Goal: Information Seeking & Learning: Learn about a topic

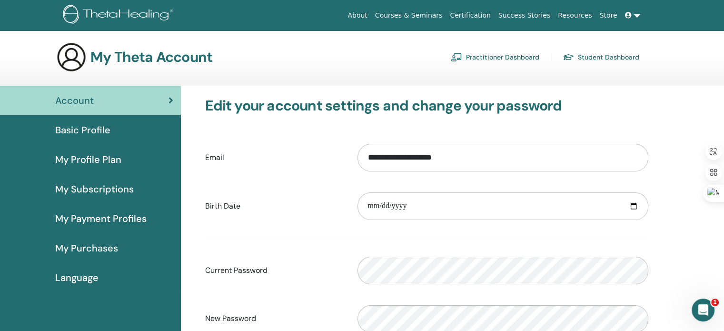
drag, startPoint x: 101, startPoint y: 251, endPoint x: 108, endPoint y: 250, distance: 7.6
click at [101, 251] on span "My Purchases" at bounding box center [86, 248] width 63 height 14
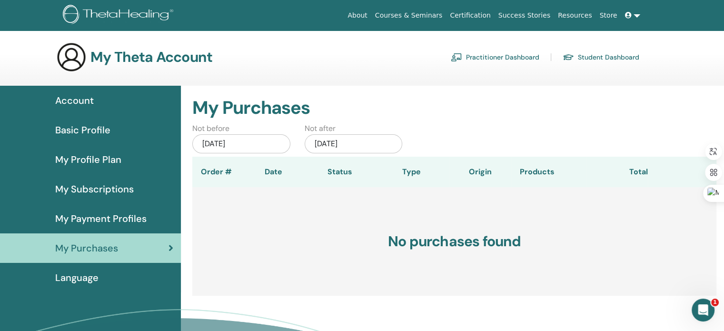
drag, startPoint x: 82, startPoint y: 101, endPoint x: 90, endPoint y: 98, distance: 8.4
click at [82, 100] on span "Account" at bounding box center [74, 100] width 39 height 14
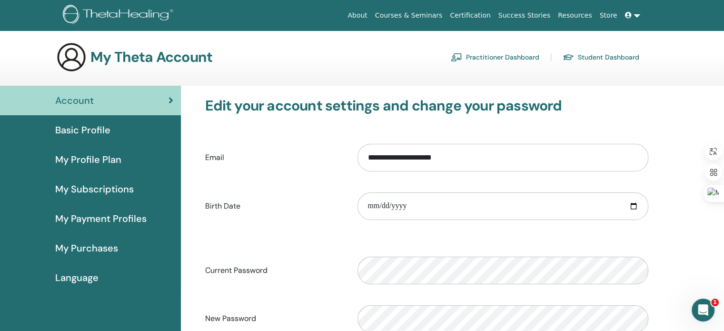
click at [422, 11] on link "Courses & Seminars" at bounding box center [408, 16] width 75 height 18
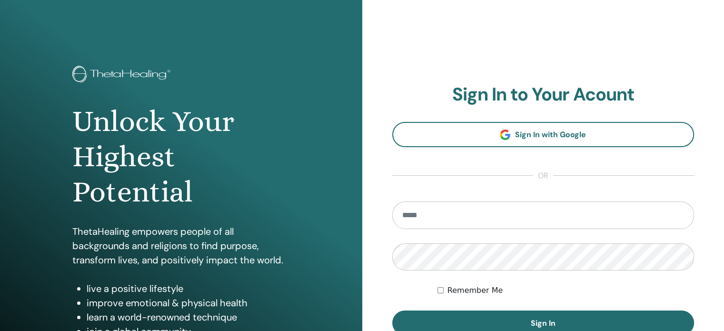
click at [472, 217] on input "email" at bounding box center [543, 215] width 302 height 28
type input "**********"
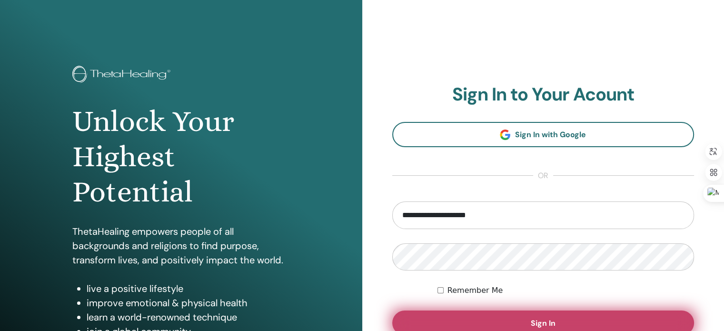
click at [484, 324] on button "Sign In" at bounding box center [543, 322] width 302 height 25
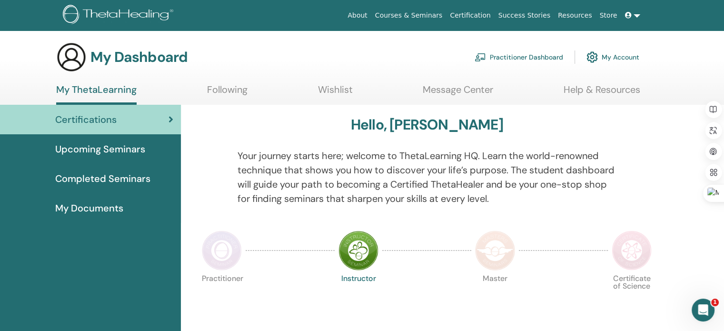
click at [88, 150] on span "Upcoming Seminars" at bounding box center [100, 149] width 90 height 14
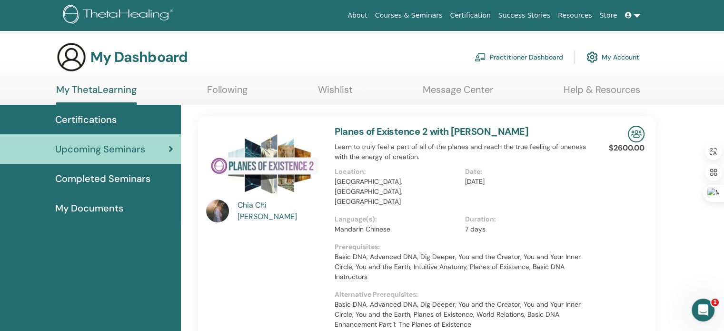
click at [331, 87] on link "Wishlist" at bounding box center [335, 93] width 35 height 19
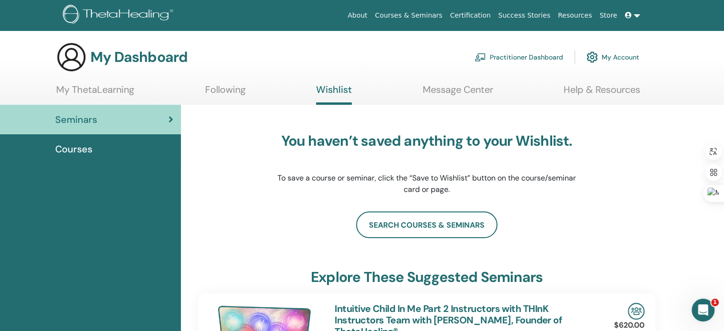
drag, startPoint x: 90, startPoint y: 150, endPoint x: 115, endPoint y: 152, distance: 25.3
click at [90, 149] on span "Courses" at bounding box center [73, 149] width 37 height 14
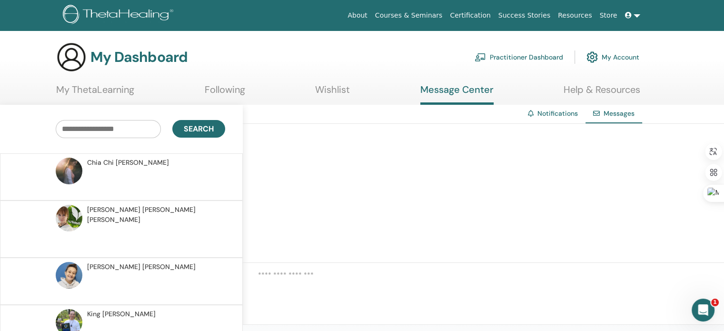
click at [332, 88] on link "Wishlist" at bounding box center [332, 93] width 35 height 19
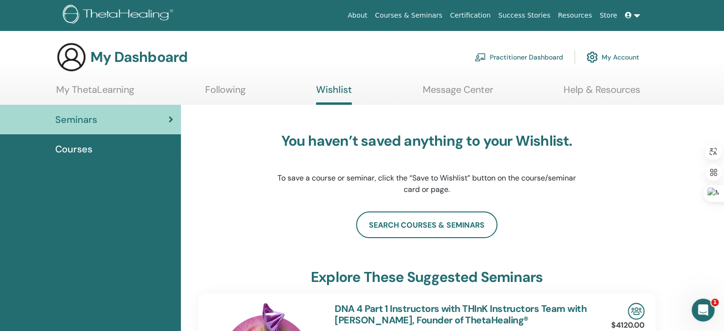
click at [112, 91] on link "My ThetaLearning" at bounding box center [95, 93] width 78 height 19
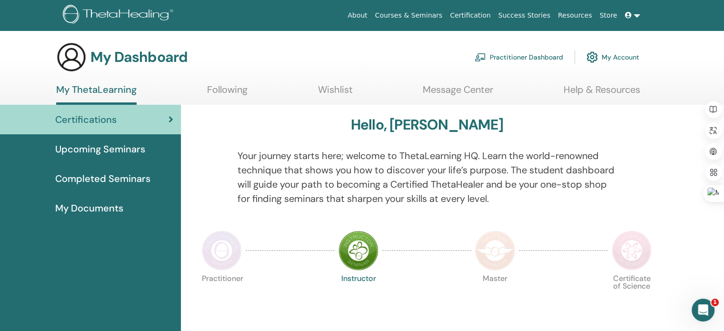
click at [88, 152] on span "Upcoming Seminars" at bounding box center [100, 149] width 90 height 14
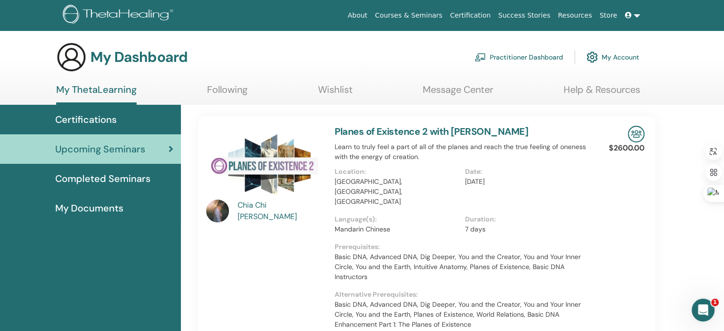
click at [87, 178] on span "Completed Seminars" at bounding box center [102, 178] width 95 height 14
